Goal: Transaction & Acquisition: Book appointment/travel/reservation

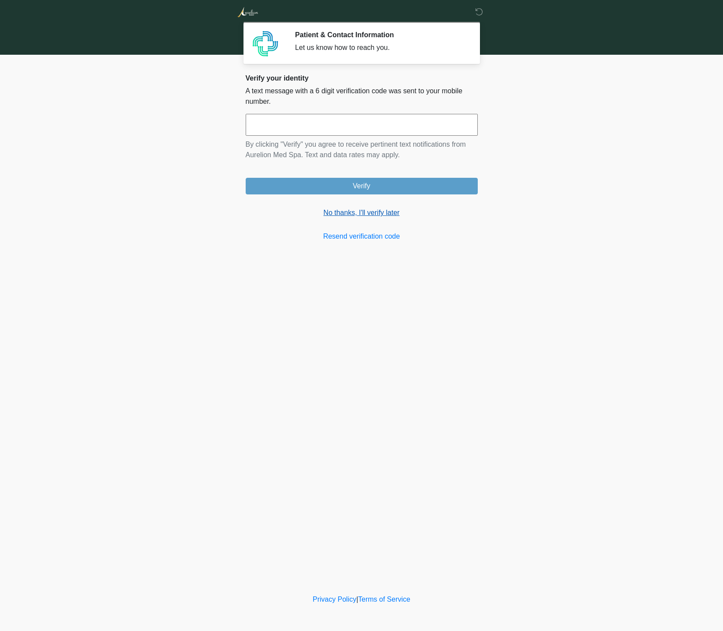
click at [347, 215] on link "No thanks, I'll verify later" at bounding box center [362, 213] width 232 height 11
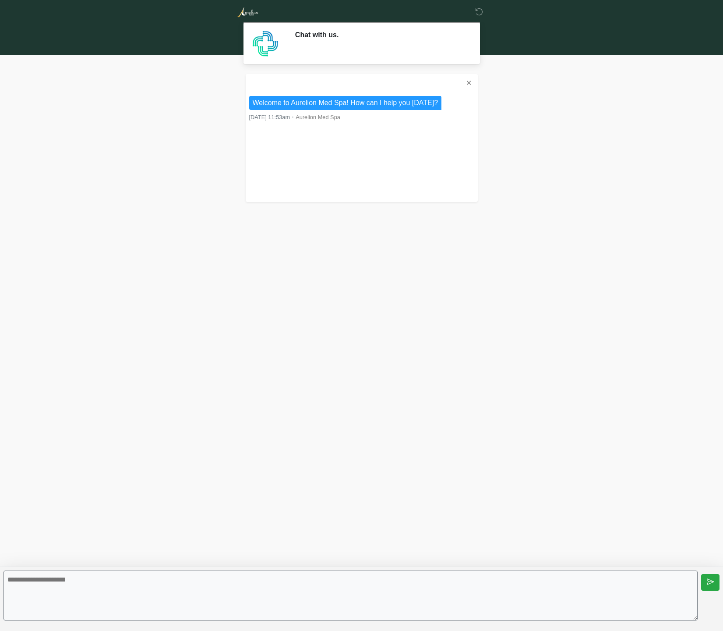
click at [127, 596] on textarea at bounding box center [351, 596] width 695 height 50
type textarea "**********"
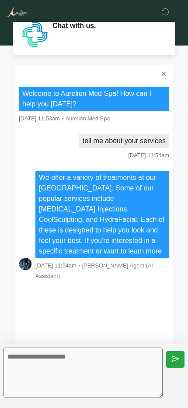
scroll to position [30, 0]
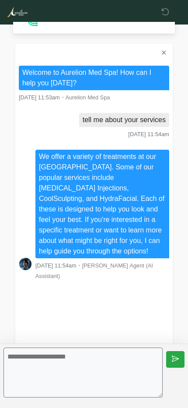
click at [41, 360] on textarea at bounding box center [83, 373] width 159 height 50
type textarea "**********"
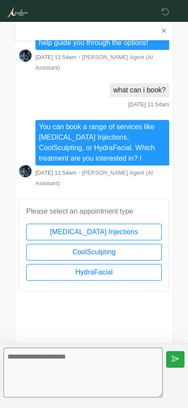
scroll to position [263, 0]
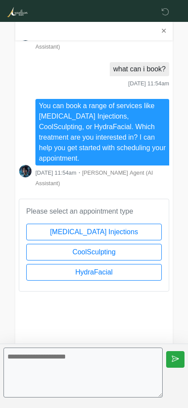
click at [116, 224] on button "[MEDICAL_DATA] Injections" at bounding box center [94, 232] width 136 height 17
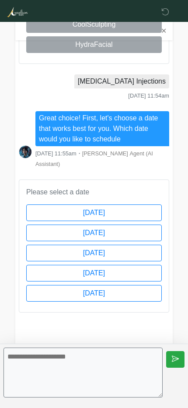
scroll to position [523, 0]
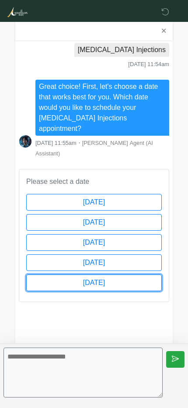
click at [94, 275] on button "[DATE]" at bounding box center [94, 283] width 136 height 17
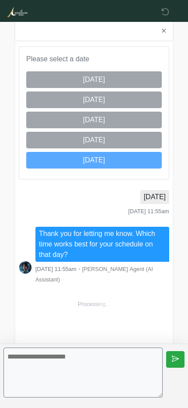
scroll to position [993, 0]
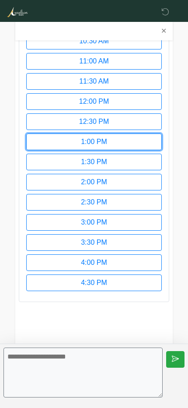
click at [120, 134] on button "1:00 PM" at bounding box center [94, 142] width 136 height 17
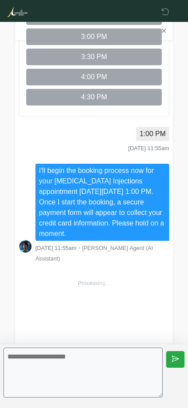
scroll to position [1264, 0]
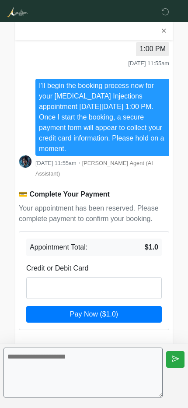
click at [147, 277] on div at bounding box center [94, 288] width 136 height 22
click at [85, 311] on span "Pay Now ($1.0)" at bounding box center [94, 314] width 48 height 7
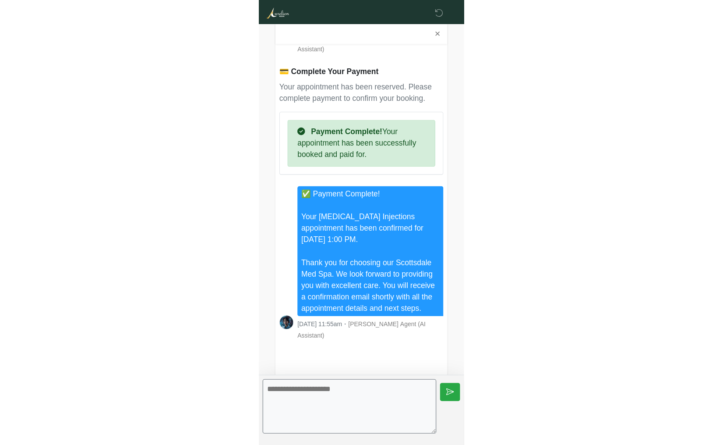
scroll to position [1157, 0]
